Goal: Information Seeking & Learning: Learn about a topic

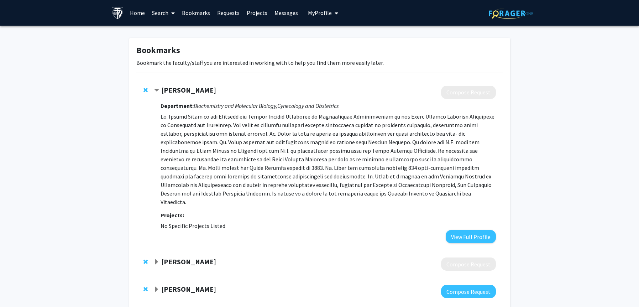
scroll to position [29, 0]
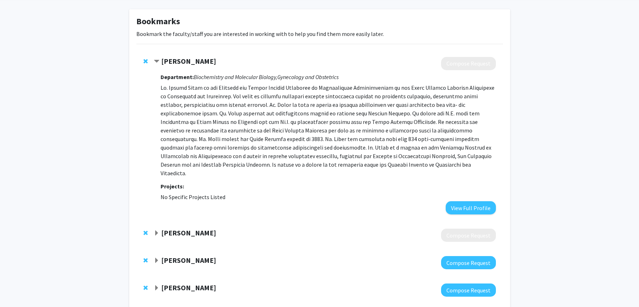
click at [274, 106] on p at bounding box center [327, 130] width 335 height 94
click at [173, 58] on strong "[PERSON_NAME]" at bounding box center [188, 61] width 55 height 9
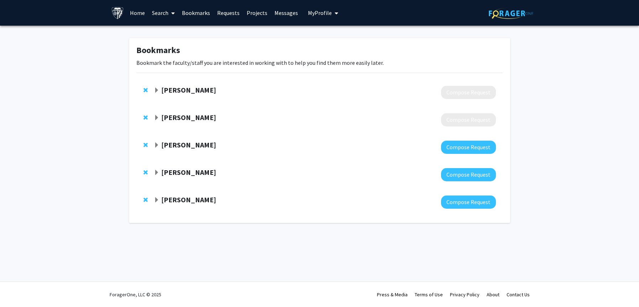
scroll to position [0, 0]
click at [190, 92] on strong "Howard Zacur" at bounding box center [188, 89] width 55 height 9
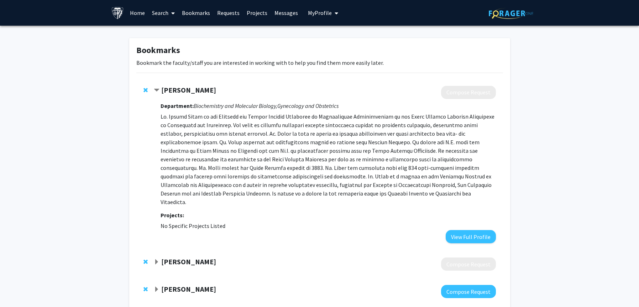
click at [210, 94] on div "Howard Zacur" at bounding box center [231, 90] width 154 height 9
click at [197, 89] on strong "Howard Zacur" at bounding box center [188, 89] width 55 height 9
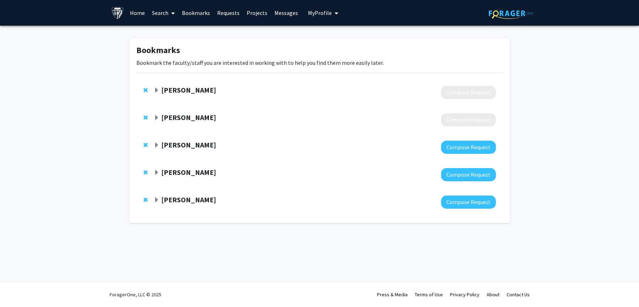
click at [195, 95] on div at bounding box center [325, 92] width 342 height 13
click at [192, 90] on strong "Howard Zacur" at bounding box center [188, 89] width 55 height 9
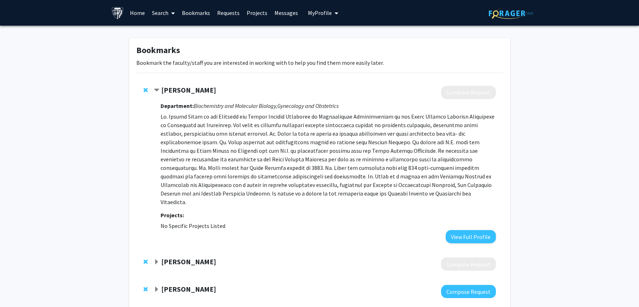
scroll to position [86, 0]
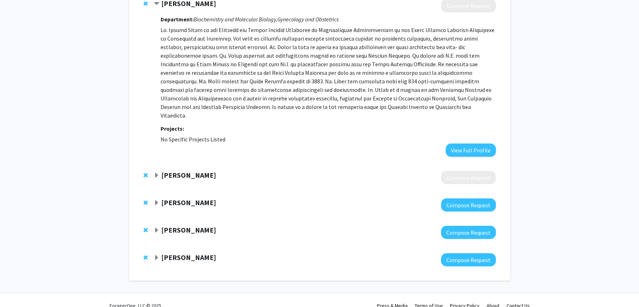
click at [185, 170] on strong "Valerie Baker" at bounding box center [188, 174] width 55 height 9
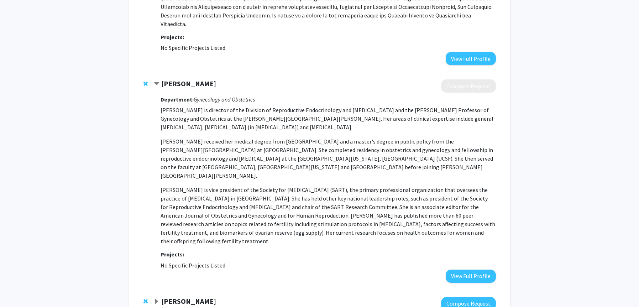
scroll to position [179, 0]
drag, startPoint x: 221, startPoint y: 84, endPoint x: 238, endPoint y: 258, distance: 174.8
click at [238, 258] on div "Department: Gynecology and Obstetrics Valerie Baker is director of the Division…" at bounding box center [327, 187] width 335 height 190
click at [236, 250] on h3 "Projects:" at bounding box center [327, 253] width 335 height 7
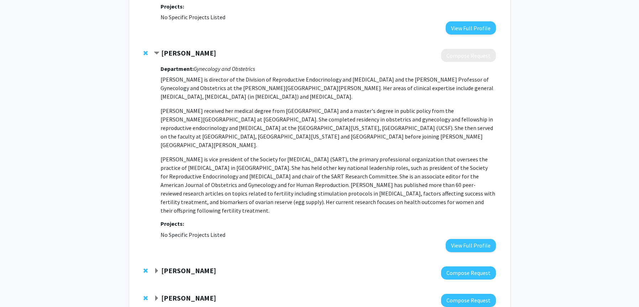
scroll to position [270, 0]
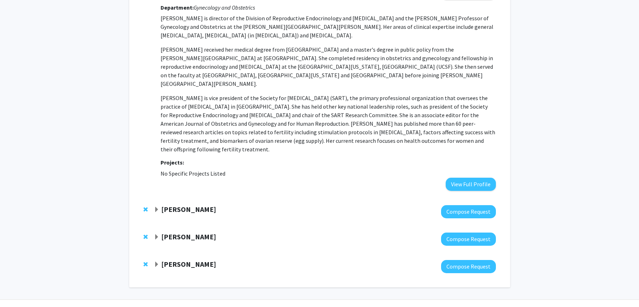
click at [194, 205] on strong "[PERSON_NAME]" at bounding box center [188, 209] width 55 height 9
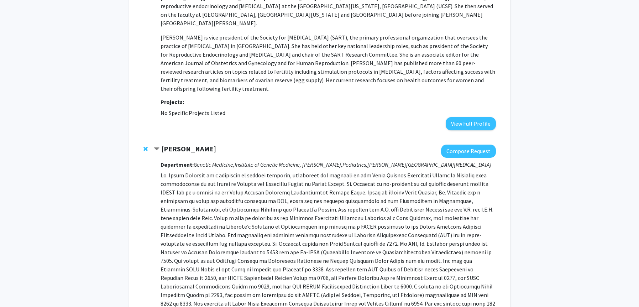
scroll to position [340, 0]
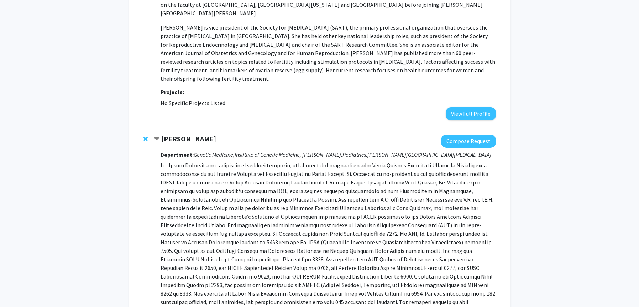
click at [169, 134] on strong "[PERSON_NAME]" at bounding box center [188, 138] width 55 height 9
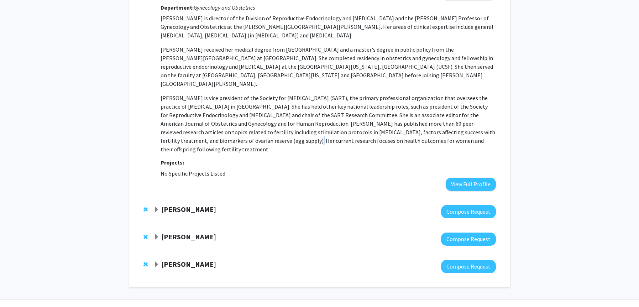
click at [169, 122] on p "Dr. Baker is vice president of the Society for Assisted Reproductive Technology…" at bounding box center [327, 124] width 335 height 60
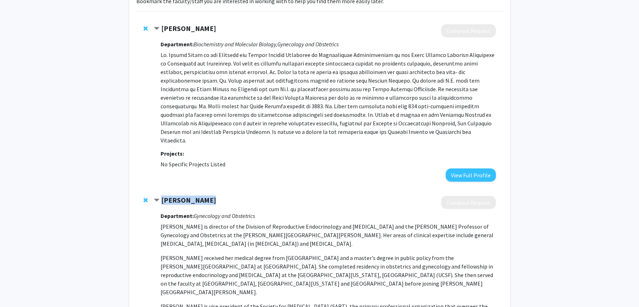
drag, startPoint x: 213, startPoint y: 189, endPoint x: 160, endPoint y: 190, distance: 52.7
click at [160, 196] on div "Valerie Baker" at bounding box center [231, 200] width 154 height 9
copy strong "Valerie Baker"
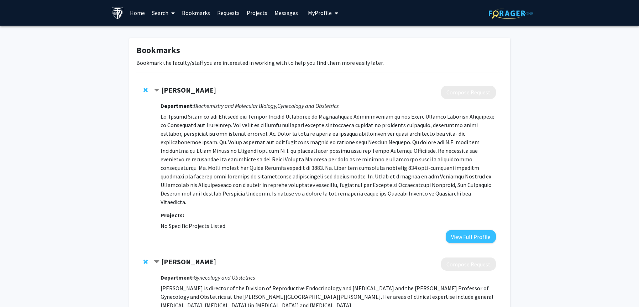
click at [160, 13] on link "Search" at bounding box center [163, 12] width 30 height 25
click at [167, 36] on span "Faculty/Staff" at bounding box center [174, 33] width 52 height 14
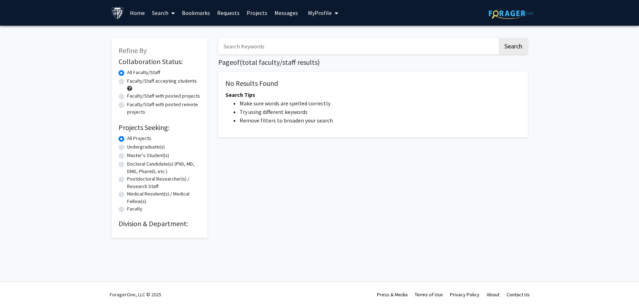
click at [309, 45] on input "Search Keywords" at bounding box center [357, 46] width 279 height 16
paste input "Valerie Baker"
click at [498, 38] on button "Search" at bounding box center [512, 46] width 29 height 16
click at [511, 54] on button "Search" at bounding box center [512, 46] width 29 height 16
click at [510, 45] on button "Search" at bounding box center [512, 46] width 29 height 16
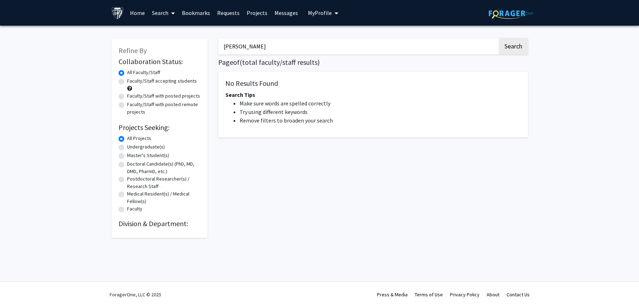
click at [394, 34] on div "Valerie Baker Search Page of ( total faculty/staff results) No Results Found Se…" at bounding box center [373, 134] width 320 height 207
click at [396, 38] on input "Valerie Baker" at bounding box center [357, 46] width 279 height 16
click at [498, 38] on button "Search" at bounding box center [512, 46] width 29 height 16
click at [383, 49] on input "Valerie Baker" at bounding box center [357, 46] width 279 height 16
click at [498, 38] on button "Search" at bounding box center [512, 46] width 29 height 16
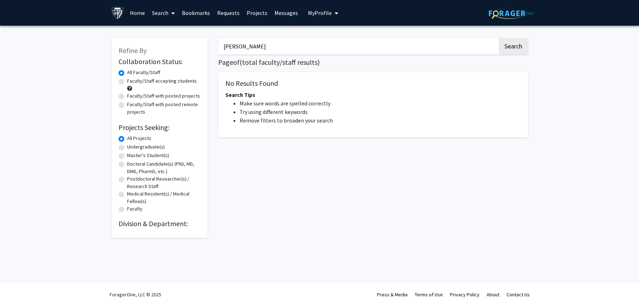
click at [324, 52] on input "Valerie Baker" at bounding box center [357, 46] width 279 height 16
click at [164, 11] on link "Search" at bounding box center [163, 12] width 30 height 25
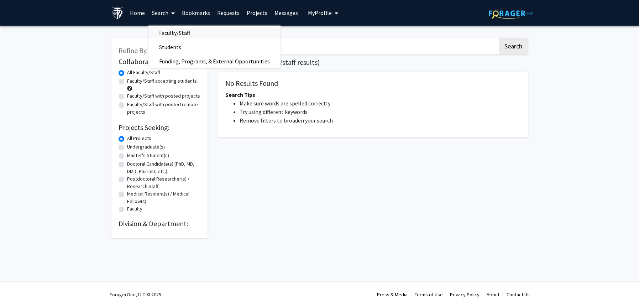
click at [171, 35] on span "Faculty/Staff" at bounding box center [174, 33] width 52 height 14
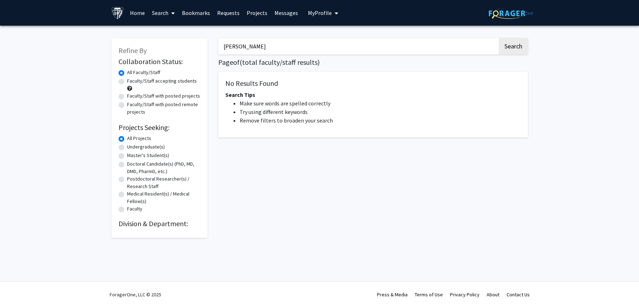
click at [261, 48] on input "Valerie Baker" at bounding box center [357, 46] width 279 height 16
click at [232, 52] on input "Valerie Baker" at bounding box center [357, 46] width 279 height 16
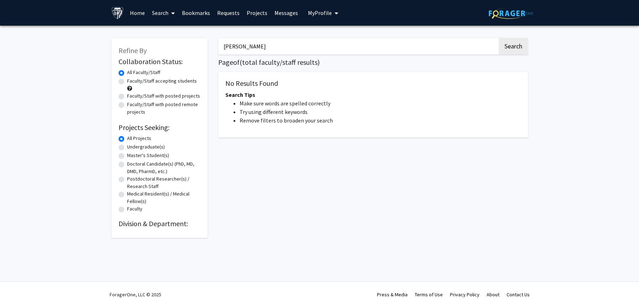
click at [253, 50] on input "Valerie Baker" at bounding box center [357, 46] width 279 height 16
type input "Valerie"
click at [498, 38] on button "Search" at bounding box center [512, 46] width 29 height 16
click at [260, 48] on input "Valerie" at bounding box center [357, 46] width 279 height 16
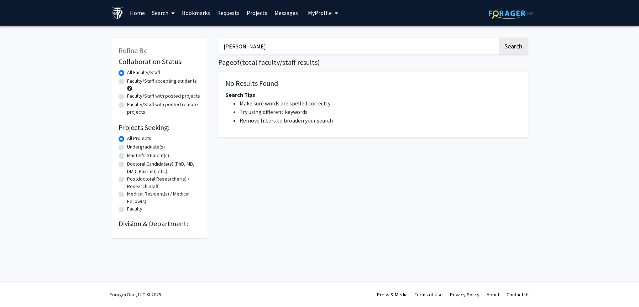
click at [260, 48] on input "Valerie" at bounding box center [357, 46] width 279 height 16
click at [498, 38] on button "Search" at bounding box center [512, 46] width 29 height 16
click at [127, 138] on label "All Projects" at bounding box center [139, 137] width 24 height 7
click at [127, 138] on input "All Projects" at bounding box center [129, 136] width 5 height 5
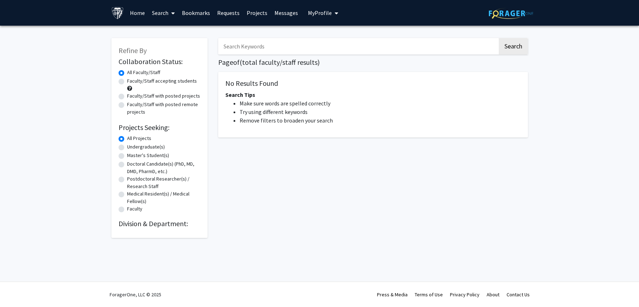
click at [155, 21] on link "Search" at bounding box center [163, 12] width 30 height 25
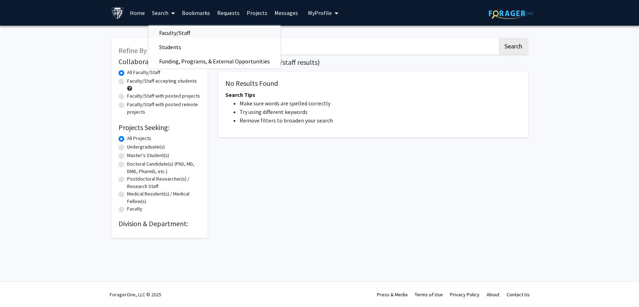
click at [164, 32] on span "Faculty/Staff" at bounding box center [174, 33] width 52 height 14
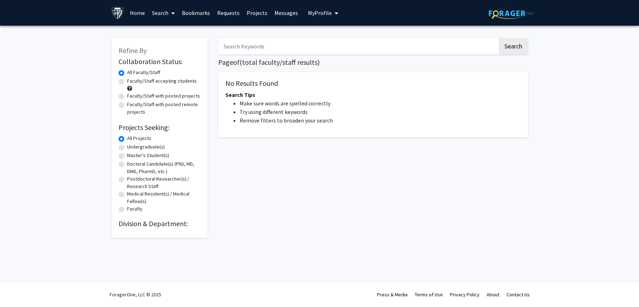
click at [244, 54] on input "Search Keywords" at bounding box center [357, 46] width 279 height 16
click at [498, 38] on button "Search" at bounding box center [512, 46] width 29 height 16
click at [524, 51] on button "Search" at bounding box center [512, 46] width 29 height 16
click at [519, 51] on button "Search" at bounding box center [512, 46] width 29 height 16
click at [158, 19] on link "Search" at bounding box center [163, 12] width 30 height 25
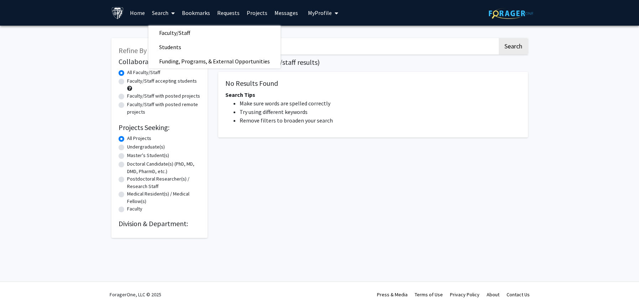
click at [137, 16] on link "Home" at bounding box center [137, 12] width 22 height 25
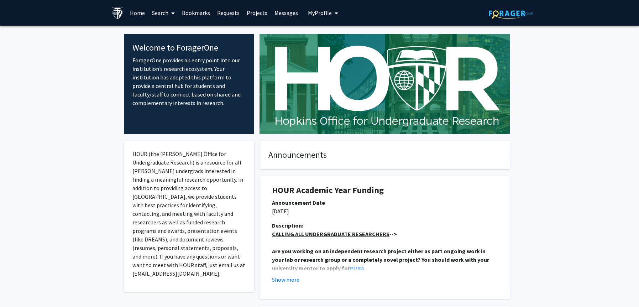
click at [172, 14] on icon at bounding box center [173, 13] width 4 height 6
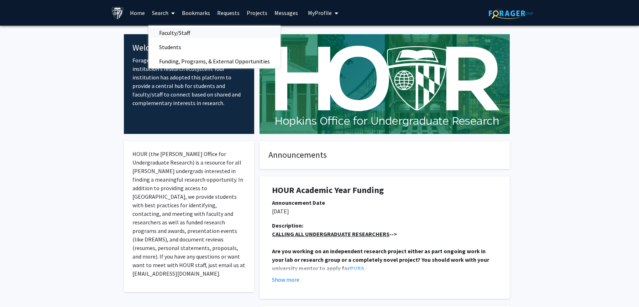
click at [185, 35] on span "Faculty/Staff" at bounding box center [174, 33] width 52 height 14
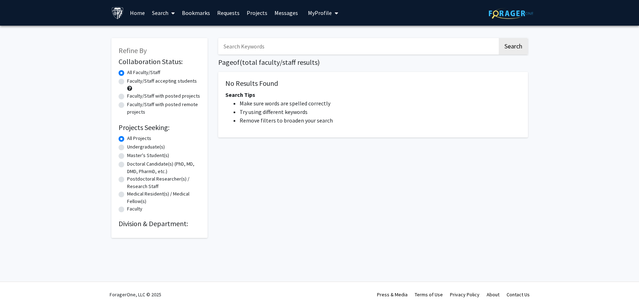
click at [254, 42] on input "Search Keywords" at bounding box center [357, 46] width 279 height 16
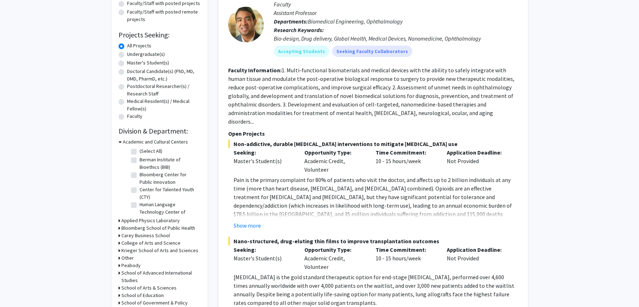
scroll to position [94, 0]
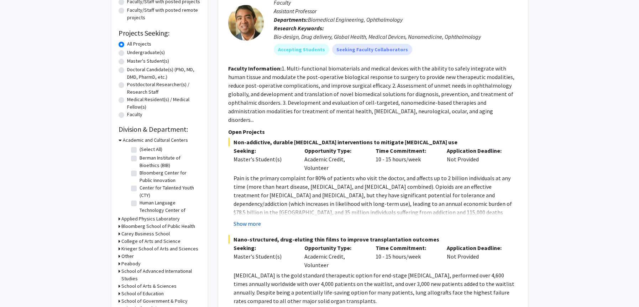
click at [249, 219] on button "Show more" at bounding box center [246, 223] width 27 height 9
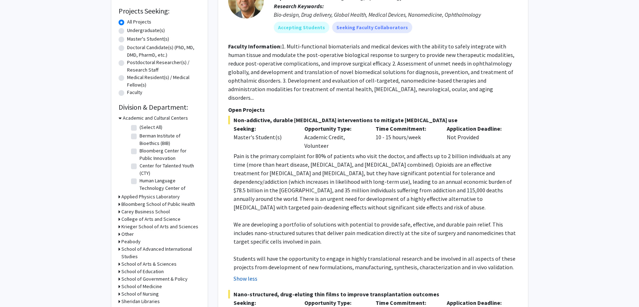
scroll to position [117, 0]
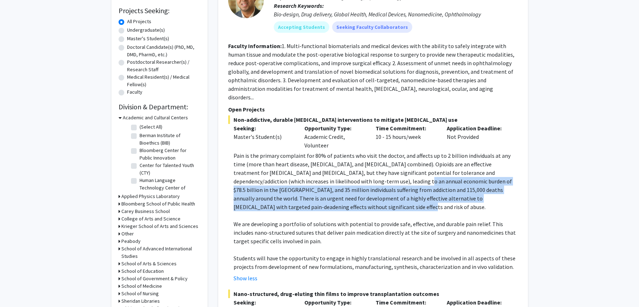
drag, startPoint x: 355, startPoint y: 195, endPoint x: 355, endPoint y: 176, distance: 19.2
click at [355, 176] on p "Pain is the primary complaint for 80% of patients who visit the doctor, and aff…" at bounding box center [375, 181] width 284 height 60
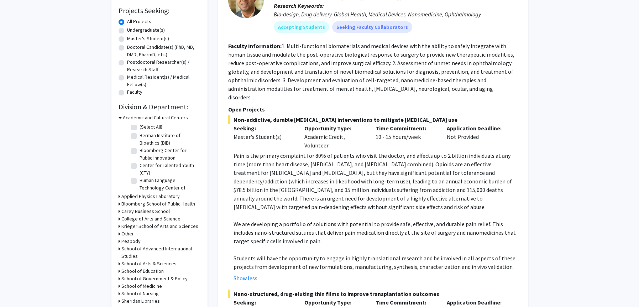
click at [350, 151] on p "Pain is the primary complaint for 80% of patients who visit the doctor, and aff…" at bounding box center [375, 181] width 284 height 60
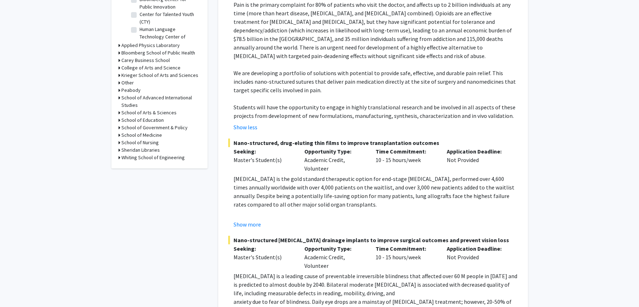
scroll to position [276, 0]
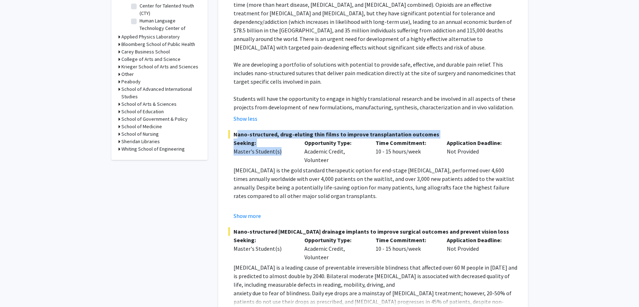
drag, startPoint x: 287, startPoint y: 151, endPoint x: 289, endPoint y: 120, distance: 31.4
click at [289, 120] on fg-project-list "Non-addictive, durable [MEDICAL_DATA] interventions to mitigate [MEDICAL_DATA] …" at bounding box center [373, 136] width 290 height 361
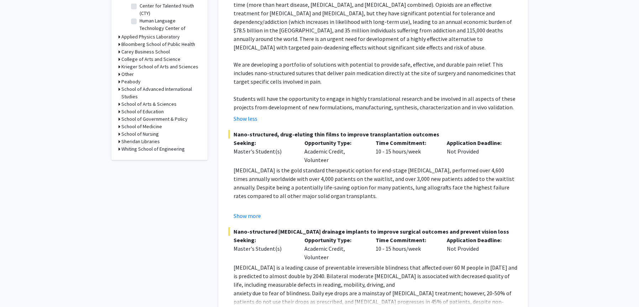
drag, startPoint x: 287, startPoint y: 119, endPoint x: 355, endPoint y: 151, distance: 75.8
click at [357, 151] on fg-project-list "Non-addictive, durable [MEDICAL_DATA] interventions to mitigate [MEDICAL_DATA] …" at bounding box center [373, 136] width 290 height 361
click at [355, 151] on div "Opportunity Type: Academic Credit, Volunteer" at bounding box center [334, 151] width 71 height 26
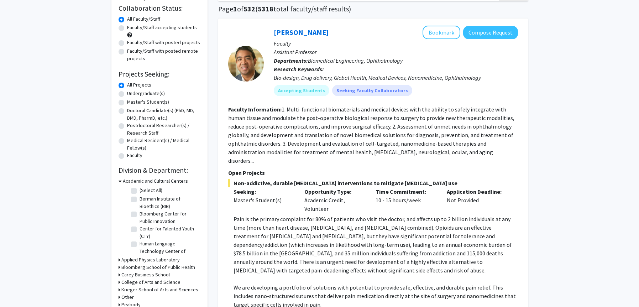
scroll to position [48, 0]
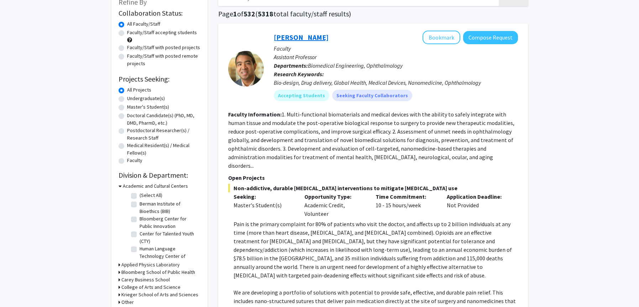
click at [301, 35] on link "[PERSON_NAME]" at bounding box center [301, 37] width 55 height 9
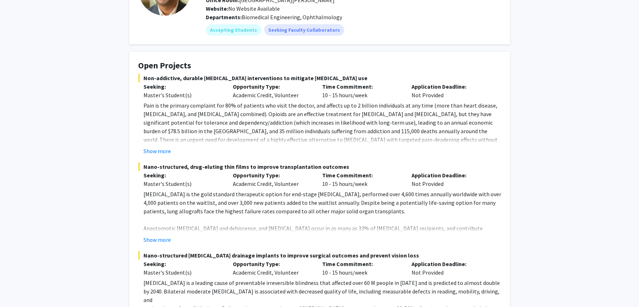
scroll to position [17, 0]
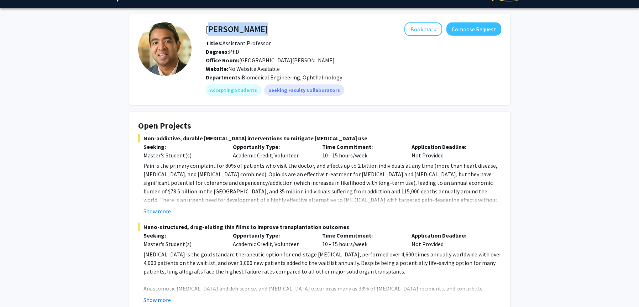
drag, startPoint x: 243, startPoint y: 28, endPoint x: 207, endPoint y: 30, distance: 36.3
click at [207, 30] on div "[PERSON_NAME] Bookmark Compose Request" at bounding box center [353, 29] width 306 height 14
copy h4 "[PERSON_NAME]"
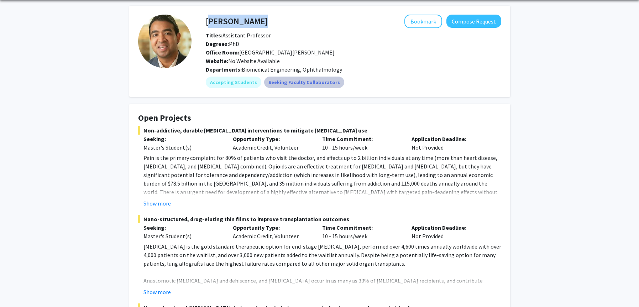
scroll to position [27, 0]
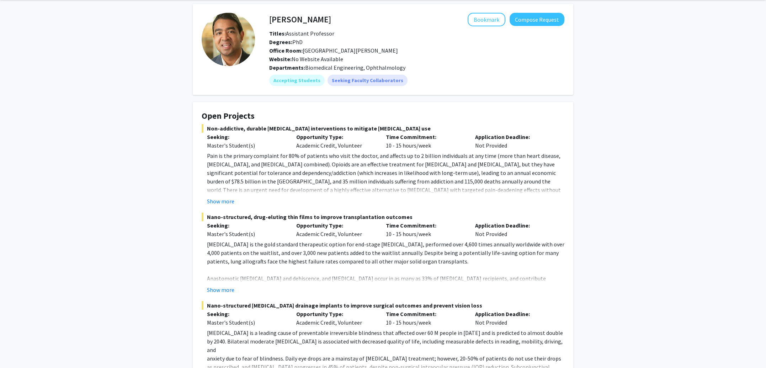
click at [363, 157] on p "Pain is the primary complaint for 80% of patients who visit the doctor, and aff…" at bounding box center [386, 177] width 358 height 51
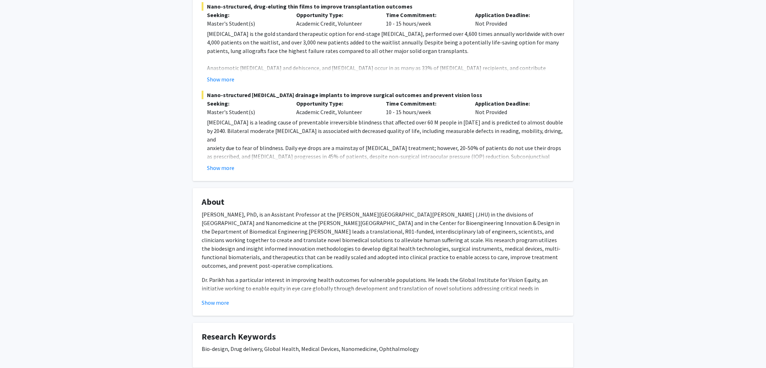
scroll to position [0, 0]
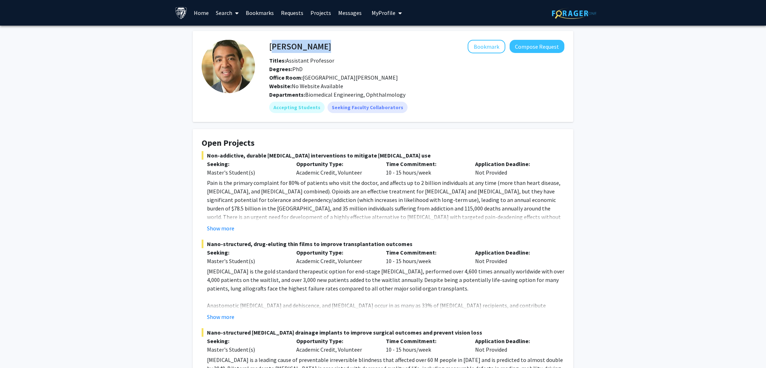
drag, startPoint x: 320, startPoint y: 48, endPoint x: 270, endPoint y: 48, distance: 49.1
click at [270, 48] on div "[PERSON_NAME] Bookmark Compose Request" at bounding box center [417, 47] width 306 height 14
copy h4 "[PERSON_NAME]"
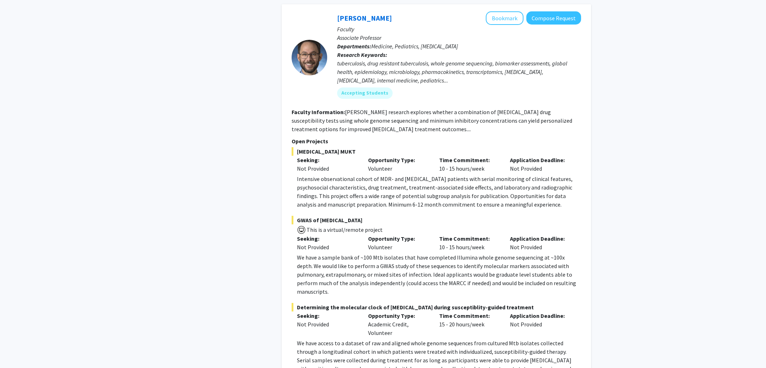
scroll to position [1286, 0]
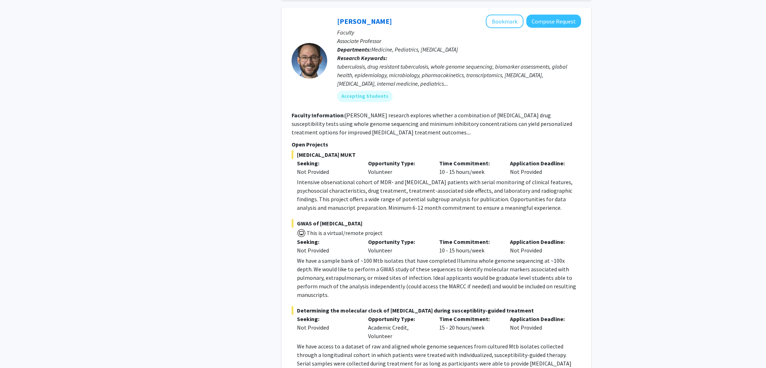
drag, startPoint x: 424, startPoint y: 205, endPoint x: 427, endPoint y: 247, distance: 42.8
click at [427, 247] on fg-project-list "[MEDICAL_DATA] MUKT Seeking: Not Provided Opportunity Type: Volunteer Time Comm…" at bounding box center [437, 274] width 290 height 246
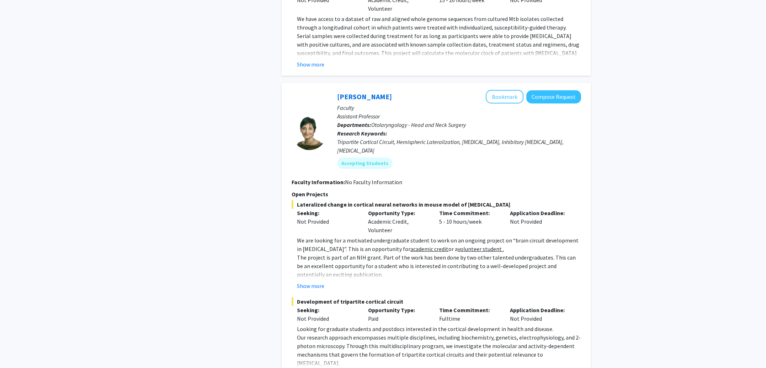
scroll to position [1609, 0]
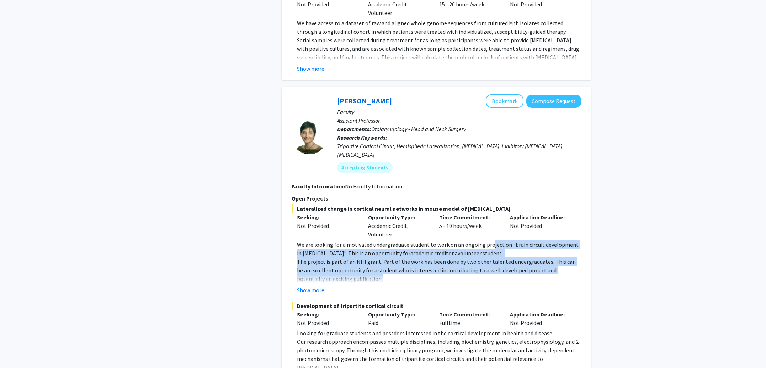
drag, startPoint x: 489, startPoint y: 216, endPoint x: 487, endPoint y: 179, distance: 37.1
click at [487, 241] on div "We are looking for a motivated undergraduate student to work on an ongoing proj…" at bounding box center [439, 322] width 284 height 162
click at [495, 258] on p "The project is part of an NIH grant. Part of the work has been done by two othe…" at bounding box center [439, 271] width 284 height 26
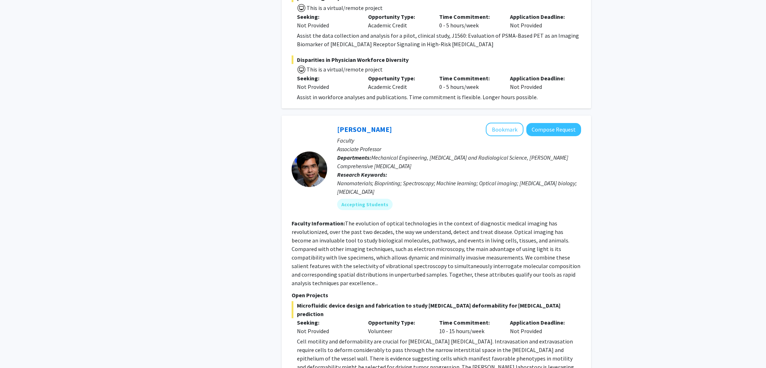
scroll to position [2924, 0]
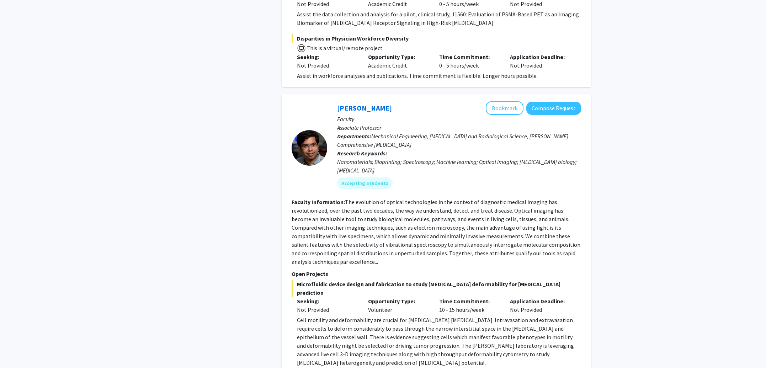
scroll to position [2945, 0]
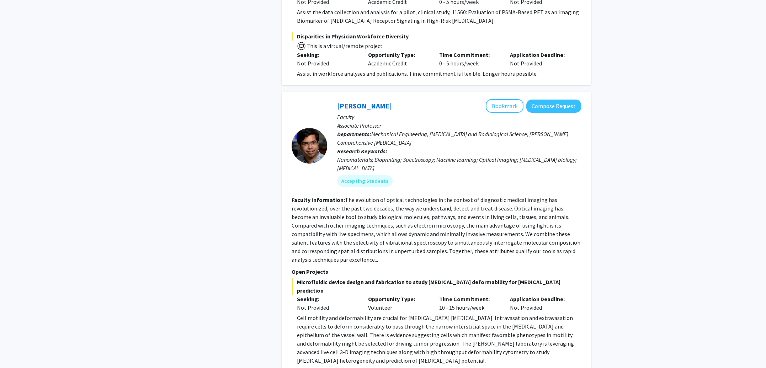
drag, startPoint x: 363, startPoint y: 268, endPoint x: 362, endPoint y: 329, distance: 60.9
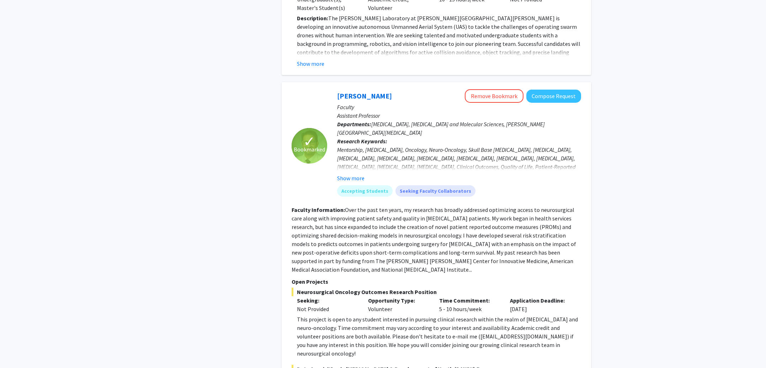
scroll to position [3449, 0]
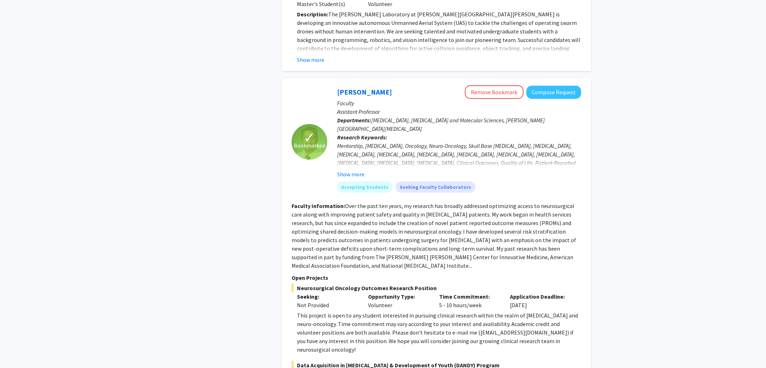
drag, startPoint x: 452, startPoint y: 80, endPoint x: 453, endPoint y: 148, distance: 67.6
click at [453, 148] on fg-search-faculty "✓ Bookmarked [PERSON_NAME] Remove Bookmark Compose Request Faculty Assistant Pr…" at bounding box center [437, 278] width 290 height 386
drag, startPoint x: 449, startPoint y: 208, endPoint x: 500, endPoint y: 206, distance: 51.3
click at [500, 306] on div "This project is open to any student interested in pursuing clinical research wi…" at bounding box center [439, 332] width 284 height 43
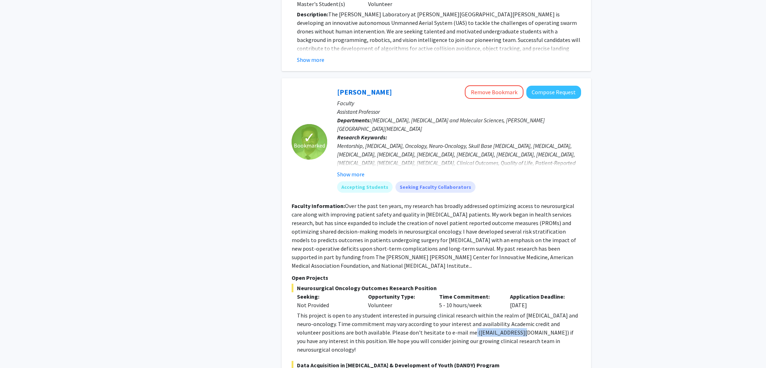
click at [497, 306] on div "This project is open to any student interested in pursuing clinical research wi…" at bounding box center [439, 332] width 284 height 43
drag, startPoint x: 449, startPoint y: 207, endPoint x: 499, endPoint y: 205, distance: 50.2
click at [499, 306] on div "This project is open to any student interested in pursuing clinical research wi…" at bounding box center [439, 332] width 284 height 43
copy div "[EMAIL_ADDRESS][DOMAIN_NAME]"
click at [389, 306] on div "This project is open to any student interested in pursuing clinical research wi…" at bounding box center [439, 332] width 284 height 43
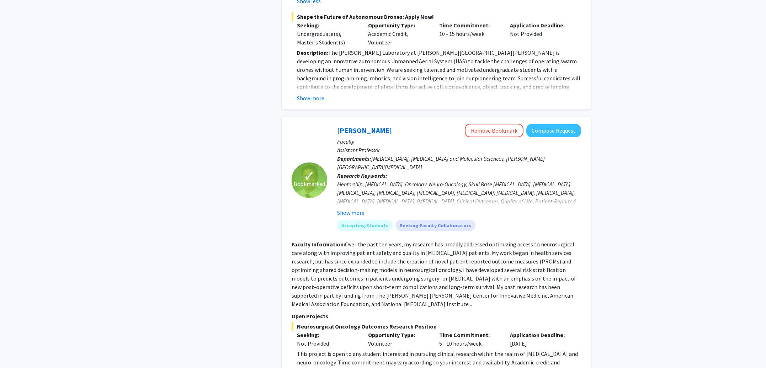
scroll to position [3504, 0]
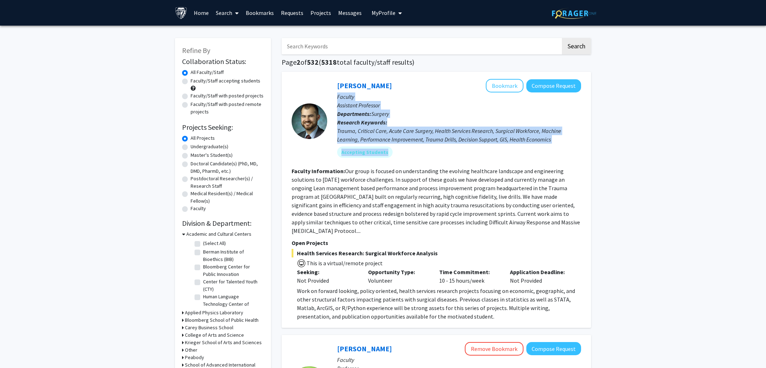
drag, startPoint x: 411, startPoint y: 73, endPoint x: 407, endPoint y: 152, distance: 78.7
click at [407, 152] on div "[PERSON_NAME] Bookmark Compose Request Faculty Assistant Professor Departments:…" at bounding box center [437, 200] width 310 height 256
click at [407, 152] on div "Accepting Students" at bounding box center [459, 152] width 247 height 14
click at [516, 144] on fg-user-badges "Accepting Students" at bounding box center [459, 151] width 244 height 14
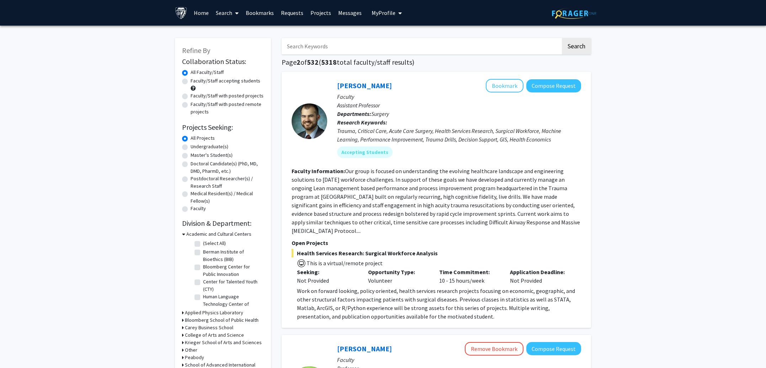
drag, startPoint x: 474, startPoint y: 231, endPoint x: 477, endPoint y: 165, distance: 65.9
click at [477, 165] on fg-search-faculty "[PERSON_NAME] Bookmark Compose Request Faculty Assistant Professor Departments:…" at bounding box center [437, 200] width 290 height 242
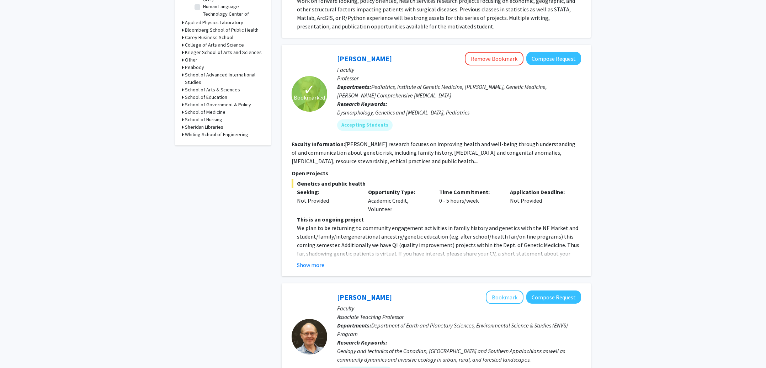
scroll to position [294, 0]
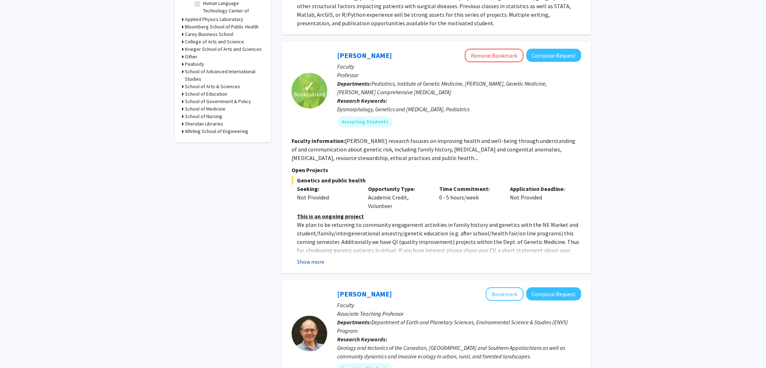
click at [319, 262] on button "Show more" at bounding box center [310, 262] width 27 height 9
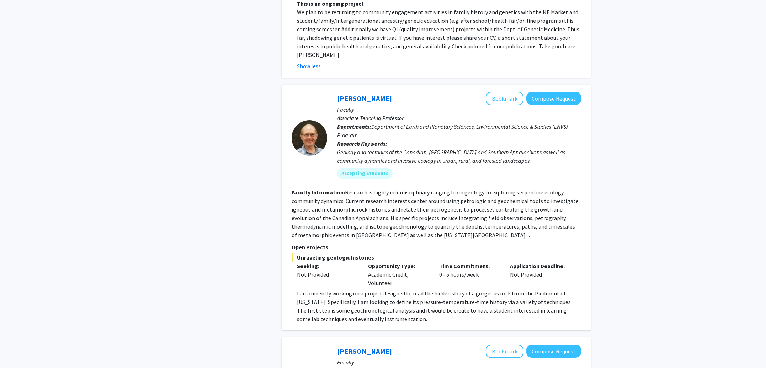
scroll to position [507, 0]
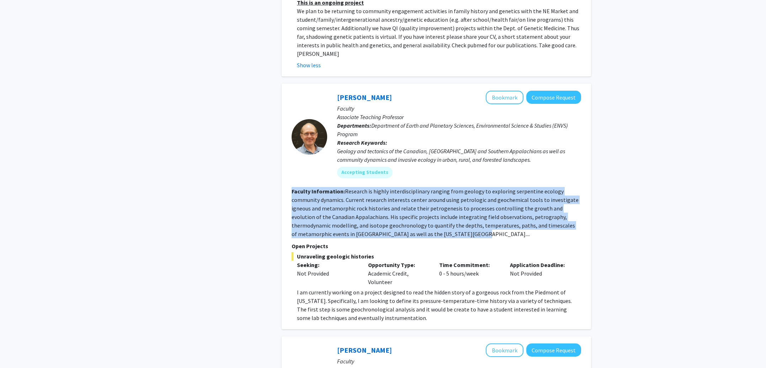
drag, startPoint x: 426, startPoint y: 173, endPoint x: 443, endPoint y: 223, distance: 53.1
click at [443, 223] on fg-search-faculty "[PERSON_NAME] Bookmark Compose Request Faculty Associate Teaching Professor Dep…" at bounding box center [437, 207] width 290 height 232
click at [443, 223] on section "Faculty Information: Research is highly interdisciplinary ranging from geology …" at bounding box center [437, 212] width 290 height 51
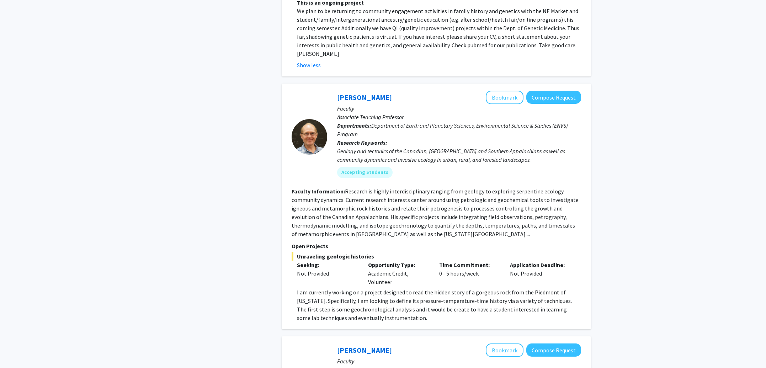
drag, startPoint x: 430, startPoint y: 311, endPoint x: 293, endPoint y: 281, distance: 140.1
click at [293, 288] on fg-read-more "I am currently working on a project designed to read the hidden story of a gorg…" at bounding box center [437, 305] width 290 height 34
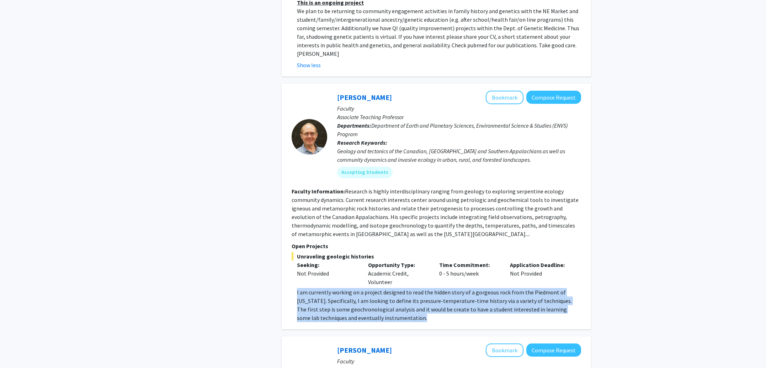
drag, startPoint x: 293, startPoint y: 281, endPoint x: 455, endPoint y: 304, distance: 163.8
click at [455, 304] on fg-read-more "I am currently working on a project designed to read the hidden story of a gorg…" at bounding box center [437, 305] width 290 height 34
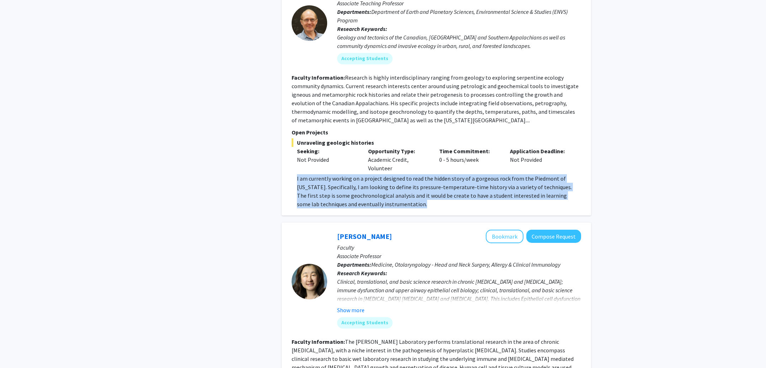
scroll to position [623, 0]
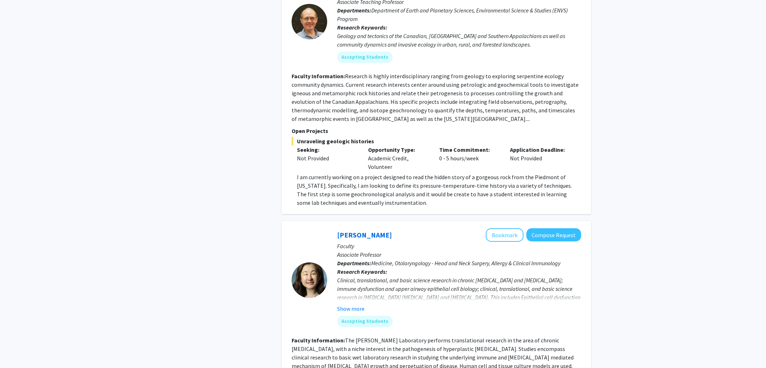
click at [452, 283] on div "Clinical, translational, and basic science research in chronic [MEDICAL_DATA] a…" at bounding box center [459, 297] width 244 height 43
click at [358, 305] on button "Show more" at bounding box center [350, 309] width 27 height 9
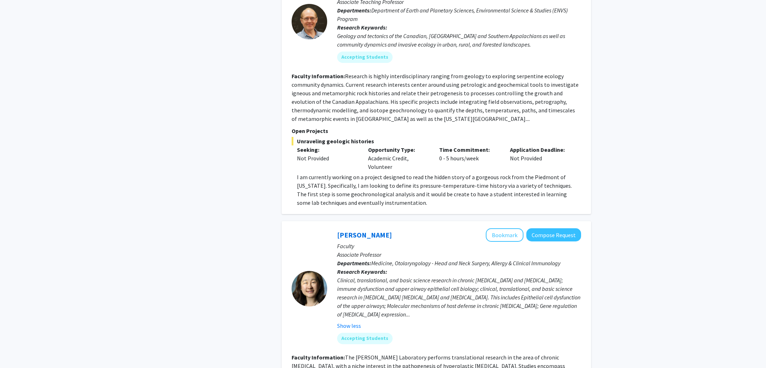
scroll to position [587, 0]
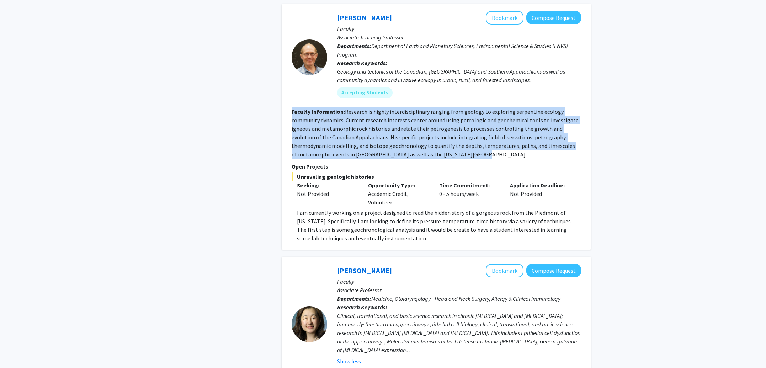
drag, startPoint x: 389, startPoint y: 95, endPoint x: 448, endPoint y: 149, distance: 80.1
click at [448, 149] on fg-search-faculty "[PERSON_NAME] Bookmark Compose Request Faculty Associate Teaching Professor Dep…" at bounding box center [437, 127] width 290 height 232
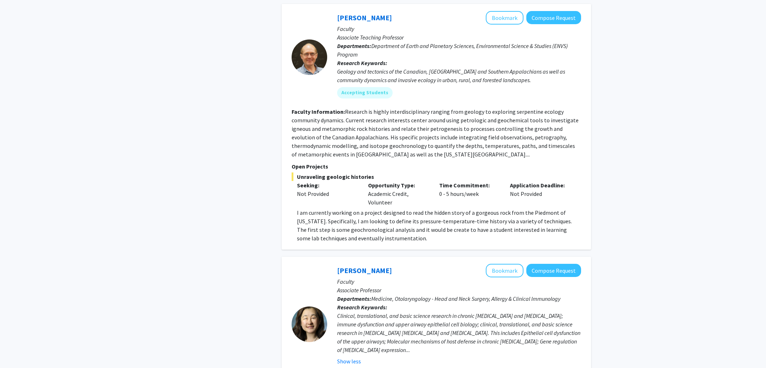
click at [448, 151] on fg-search-faculty "[PERSON_NAME] Bookmark Compose Request Faculty Associate Teaching Professor Dep…" at bounding box center [437, 127] width 290 height 232
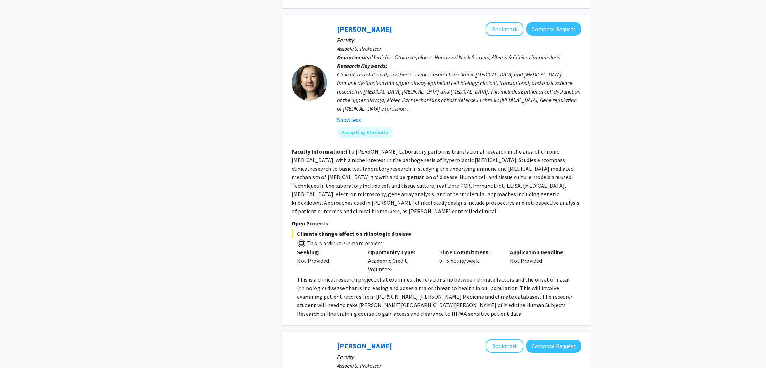
scroll to position [829, 0]
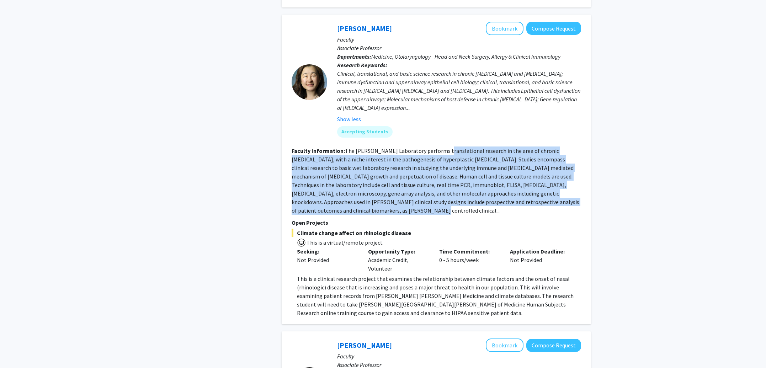
drag, startPoint x: 443, startPoint y: 203, endPoint x: 443, endPoint y: 142, distance: 60.8
click at [443, 147] on section "Faculty Information: The [PERSON_NAME] Laboratory performs translational resear…" at bounding box center [437, 181] width 290 height 68
click at [443, 147] on fg-read-more "The [PERSON_NAME] Laboratory performs translational research in the area of chr…" at bounding box center [436, 180] width 288 height 67
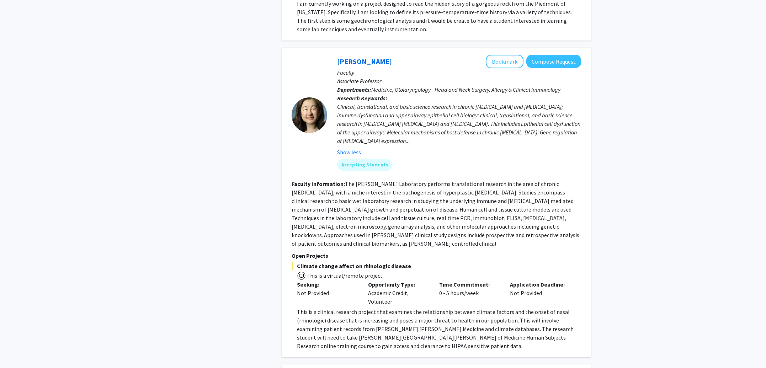
scroll to position [804, 0]
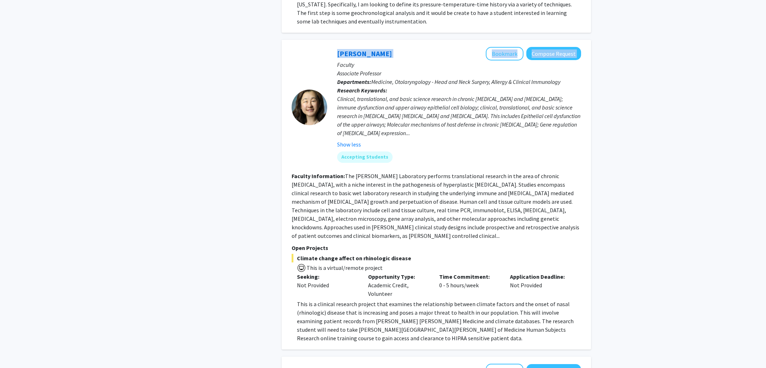
drag, startPoint x: 393, startPoint y: 47, endPoint x: 323, endPoint y: 49, distance: 69.4
click at [323, 49] on section "[PERSON_NAME] Bookmark Compose Request Faculty Associate Professor Departments:…" at bounding box center [437, 107] width 290 height 121
click at [328, 47] on div "[PERSON_NAME] Bookmark Compose Request Faculty Associate Professor Departments:…" at bounding box center [454, 107] width 254 height 121
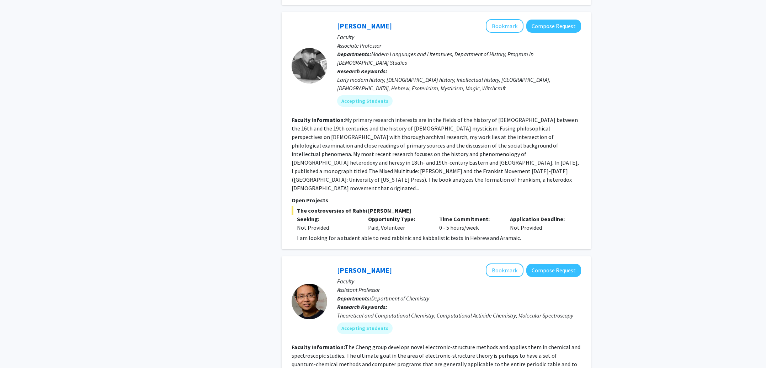
scroll to position [1152, 0]
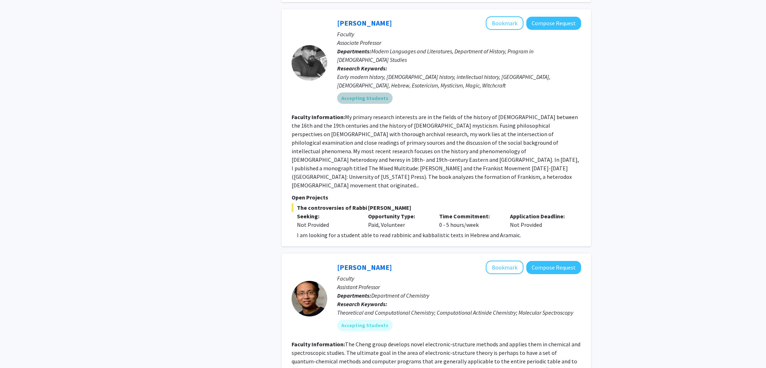
click at [442, 91] on div "Accepting Students" at bounding box center [459, 98] width 247 height 14
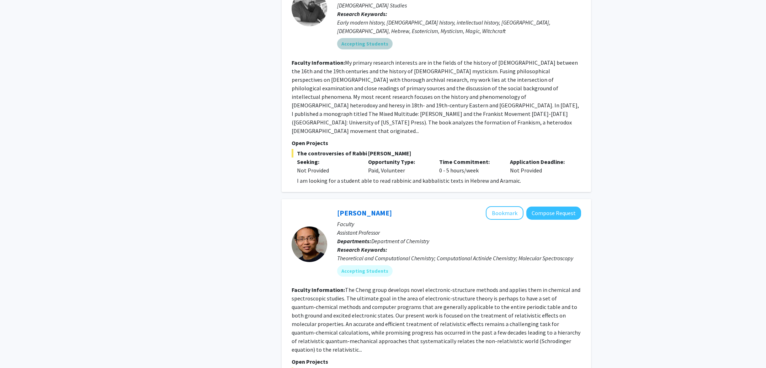
scroll to position [1266, 0]
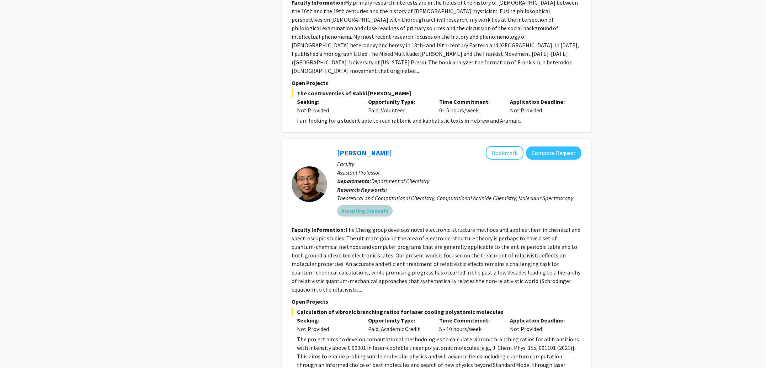
click at [437, 204] on div "Accepting Students" at bounding box center [459, 211] width 247 height 14
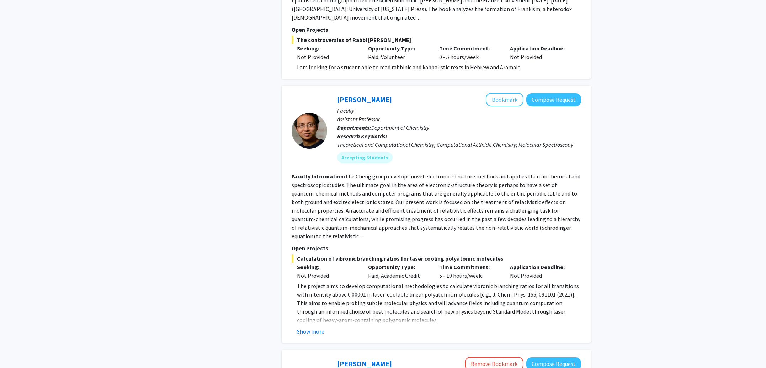
click at [436, 180] on fg-read-more "The Cheng group develops novel electronic-structure methods and applies them in…" at bounding box center [436, 206] width 289 height 67
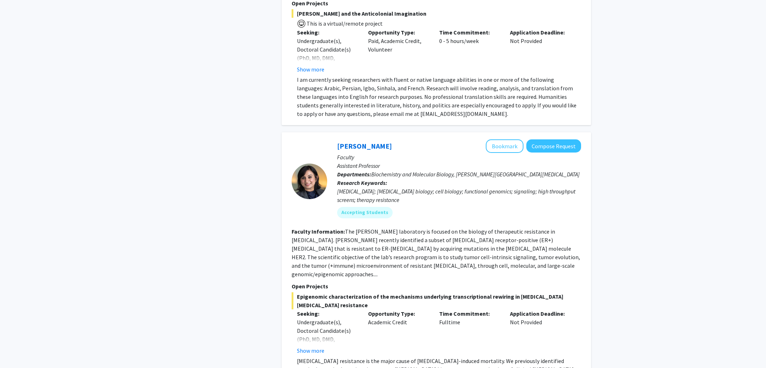
scroll to position [2465, 0]
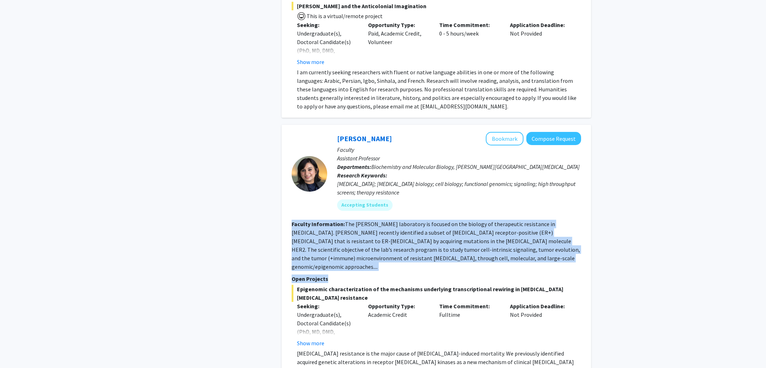
drag, startPoint x: 459, startPoint y: 215, endPoint x: 466, endPoint y: 161, distance: 54.2
click at [466, 161] on fg-search-faculty "[PERSON_NAME] Bookmark Compose Request Faculty Assistant Professor Departments:…" at bounding box center [437, 262] width 290 height 260
